Goal: Find specific page/section: Find specific page/section

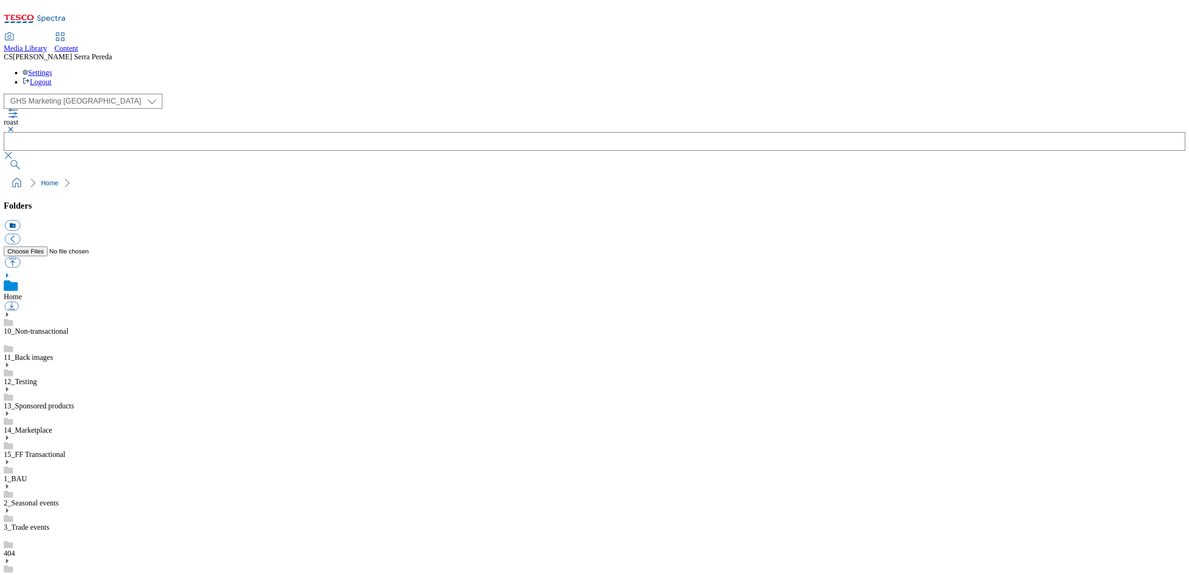
select select "flare-ghs-mktg"
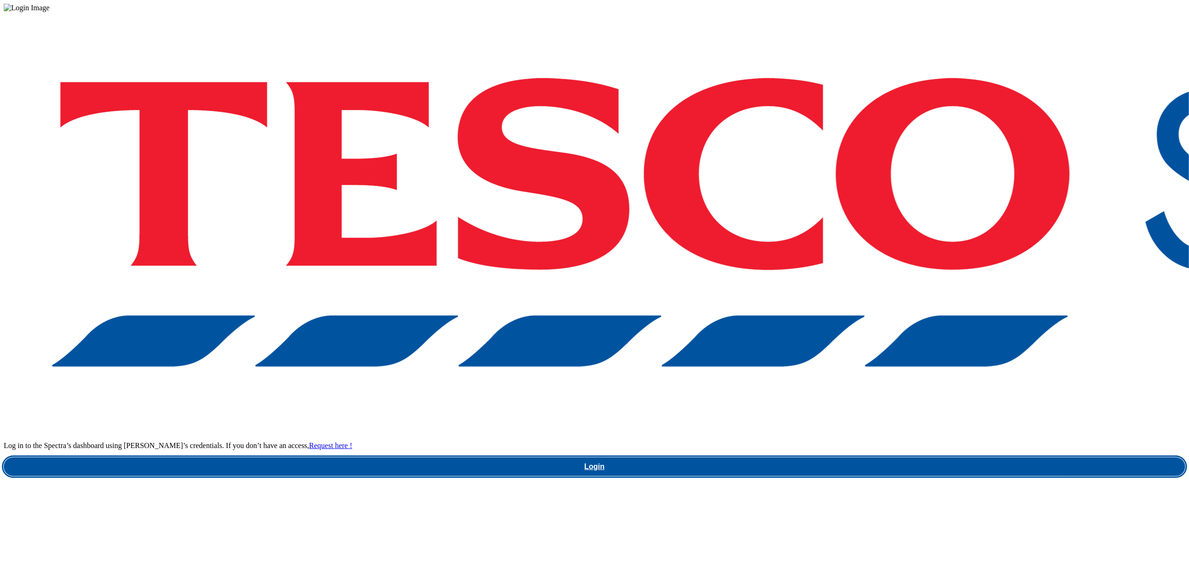
click at [875, 457] on link "Login" at bounding box center [595, 466] width 1182 height 19
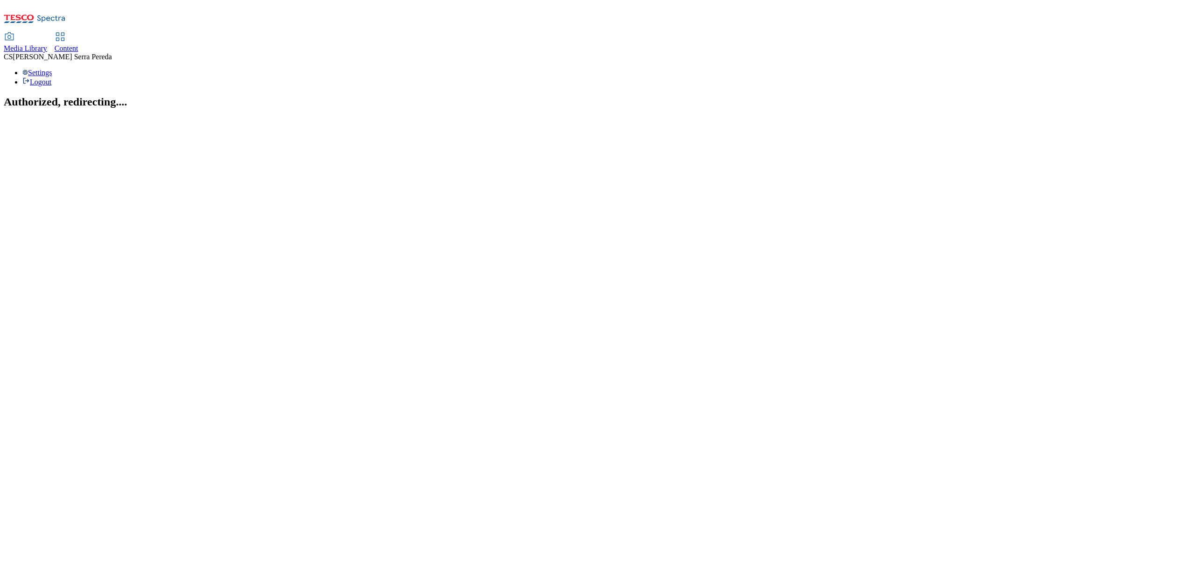
click at [78, 44] on span "Content" at bounding box center [67, 48] width 24 height 8
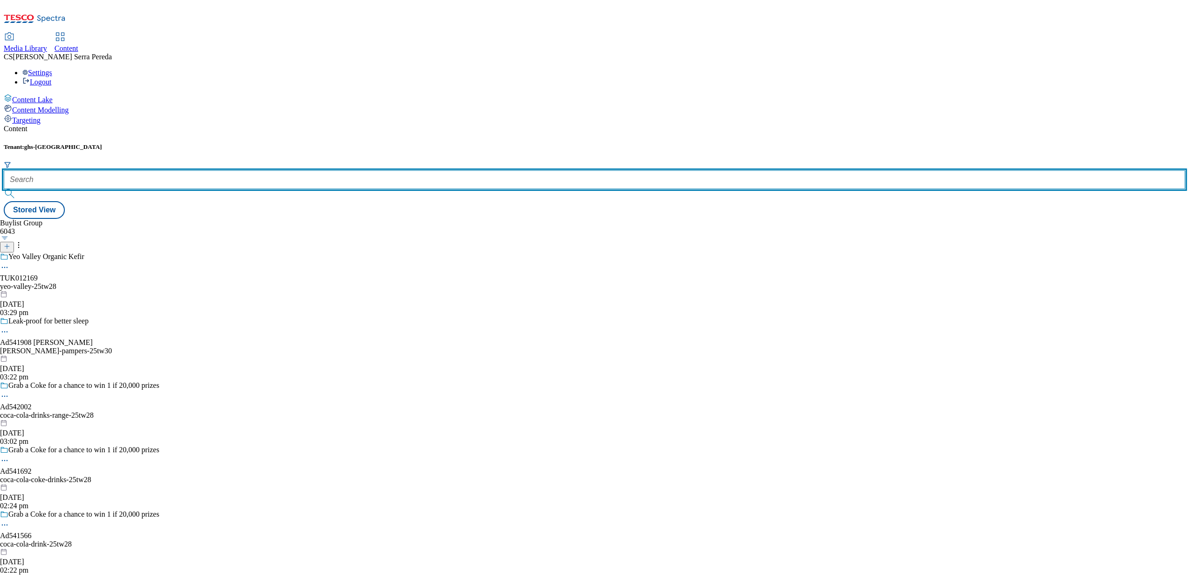
click at [204, 170] on input "text" at bounding box center [595, 179] width 1182 height 19
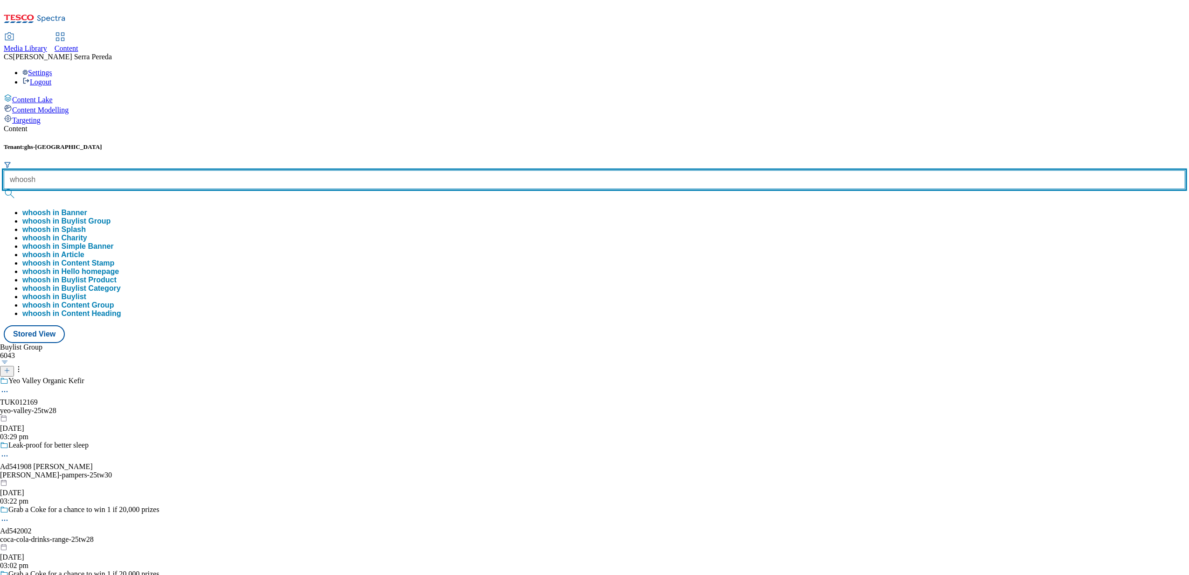
type input "whoosh"
click at [4, 189] on button "submit" at bounding box center [10, 193] width 13 height 9
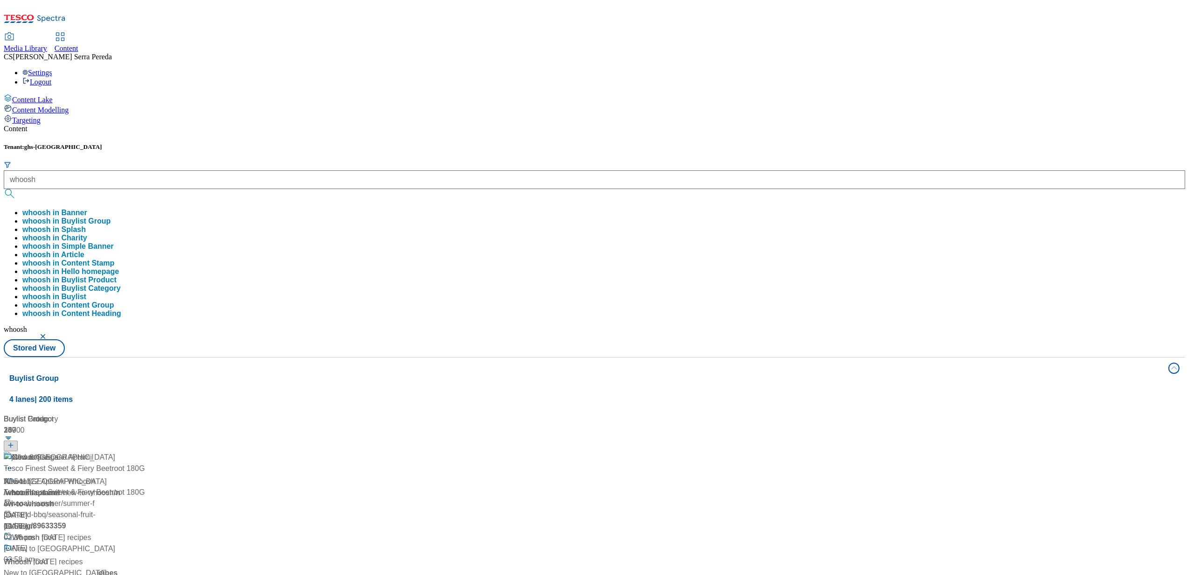
click at [207, 125] on div "Content" at bounding box center [595, 129] width 1182 height 8
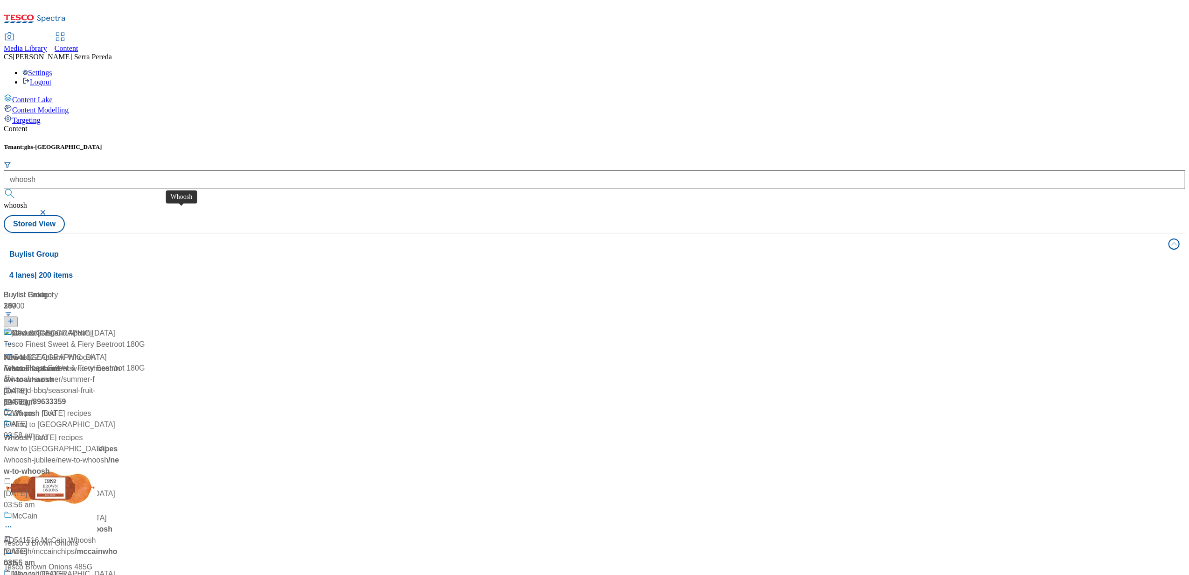
click at [31, 352] on div "Whoosh" at bounding box center [18, 357] width 28 height 11
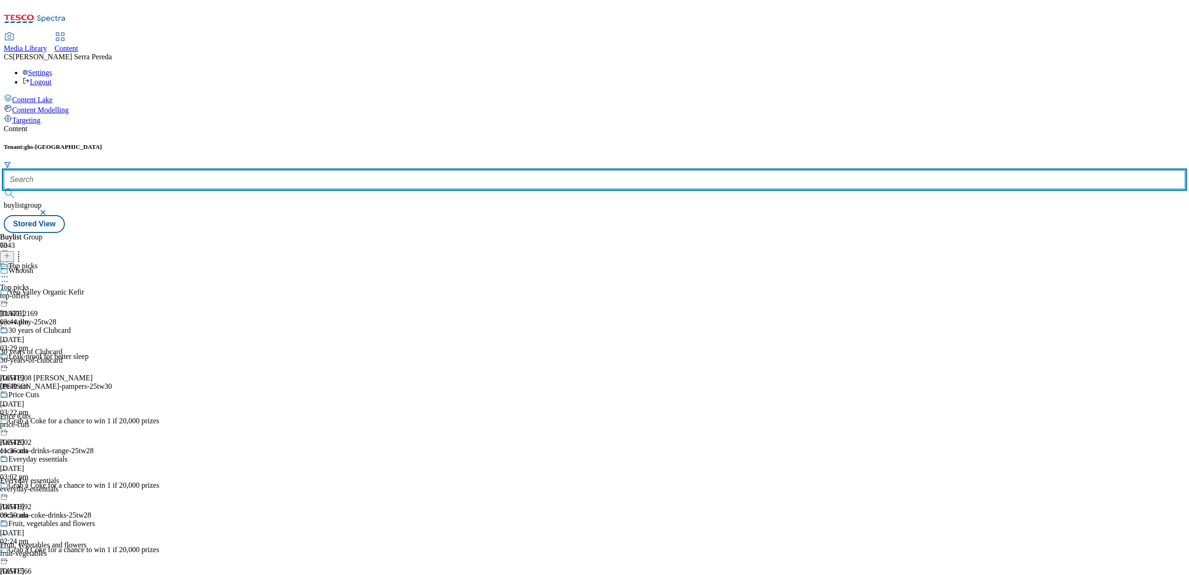
click at [215, 170] on input "text" at bounding box center [595, 179] width 1182 height 19
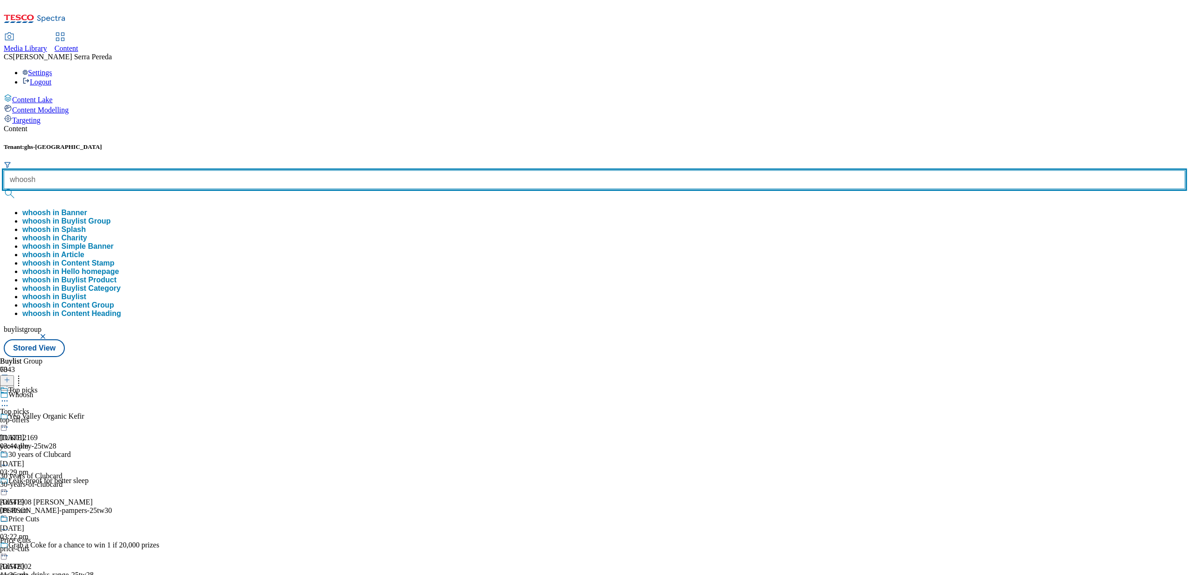
type input "whoosh"
click at [4, 189] on button "submit" at bounding box center [10, 193] width 13 height 9
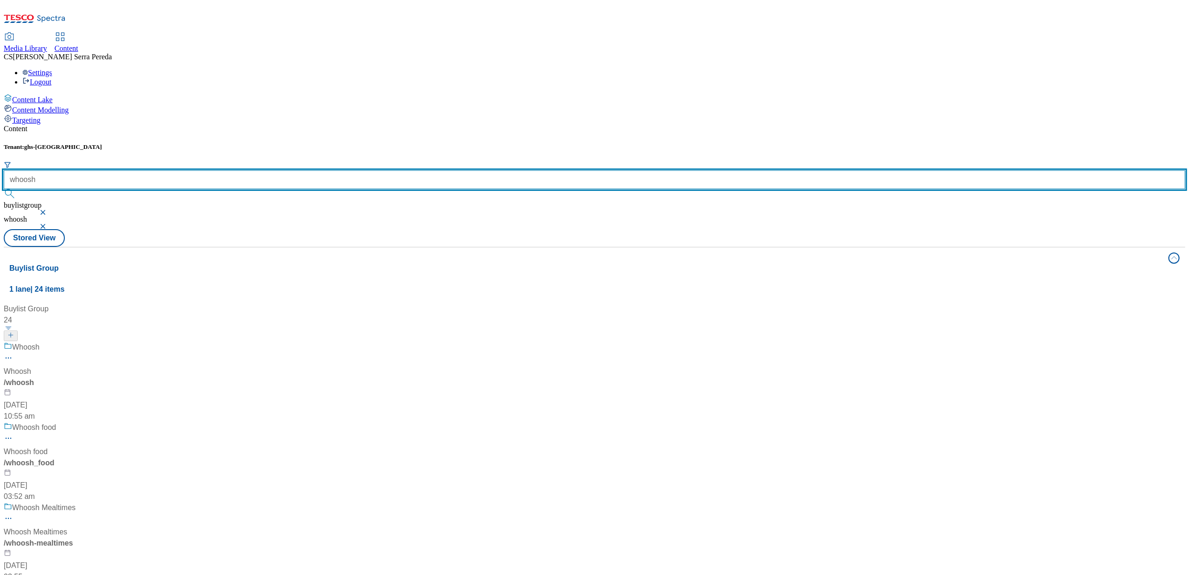
scroll to position [613, 0]
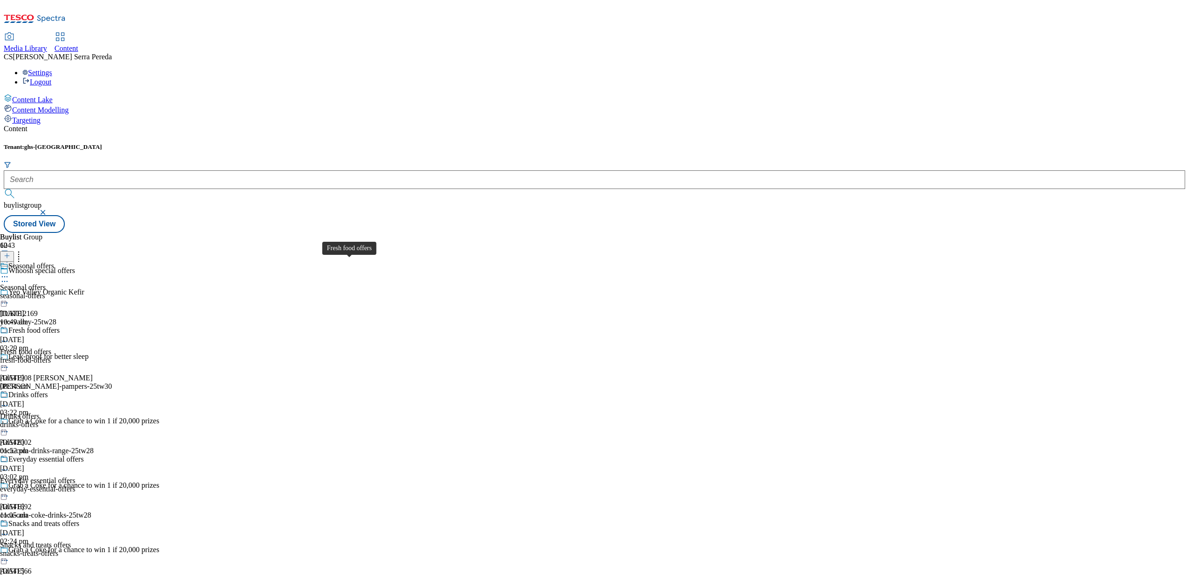
click at [51, 348] on div "Fresh food offers" at bounding box center [25, 352] width 51 height 8
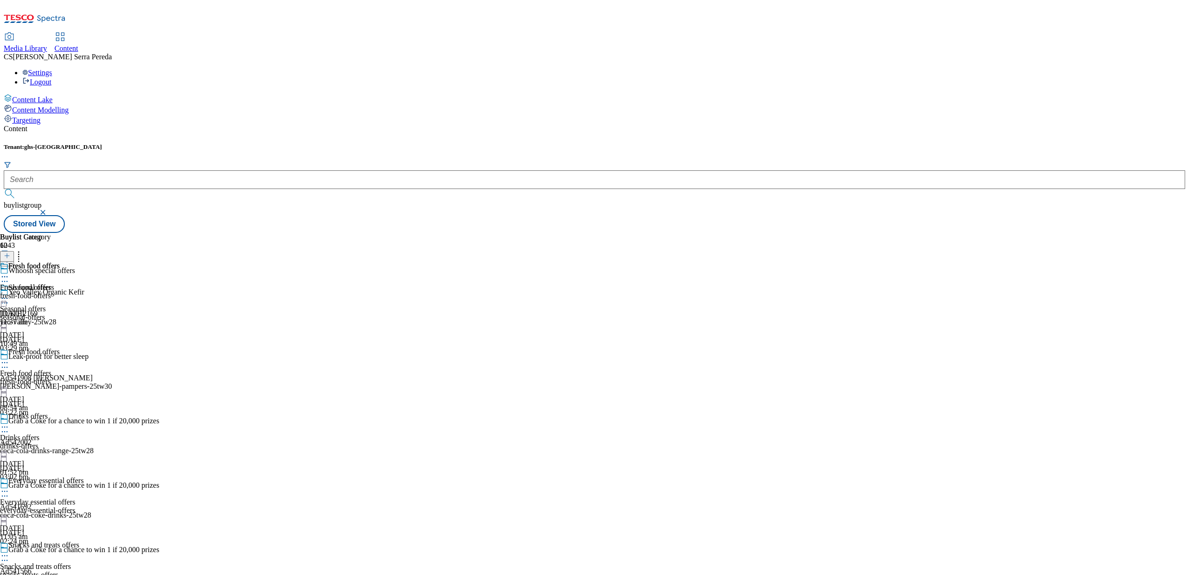
click at [60, 292] on div "fresh-food-offers" at bounding box center [30, 296] width 60 height 8
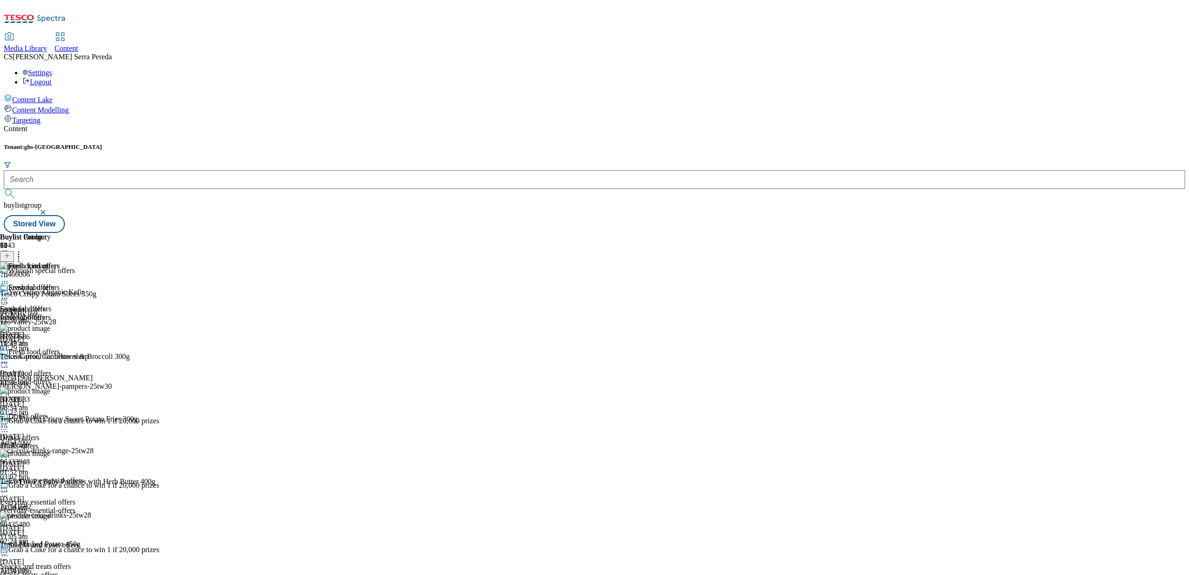
scroll to position [2624, 0]
